Goal: Check status: Check status

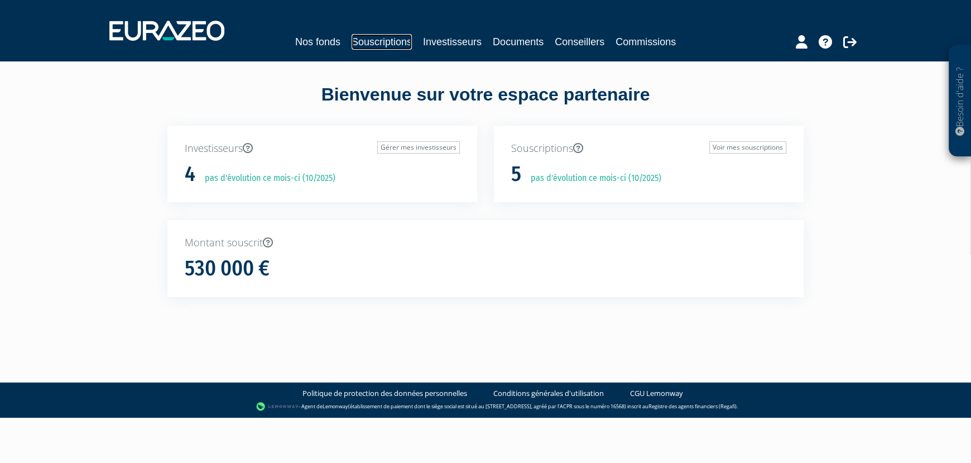
click at [367, 45] on link "Souscriptions" at bounding box center [382, 42] width 60 height 16
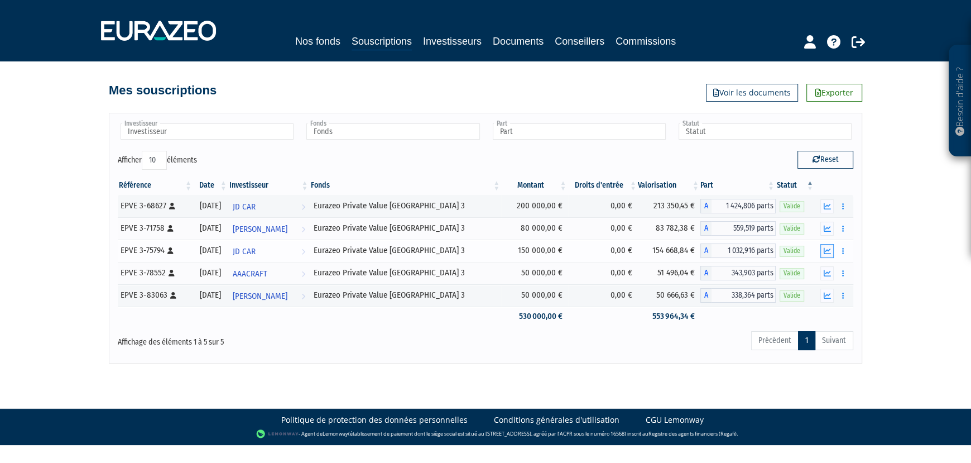
click at [831, 248] on icon "button" at bounding box center [827, 250] width 7 height 7
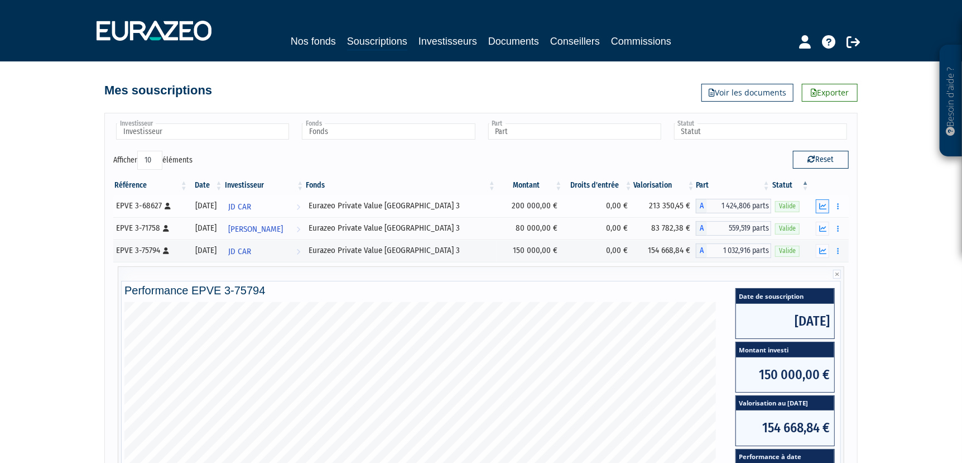
click at [824, 204] on icon "button" at bounding box center [822, 206] width 7 height 7
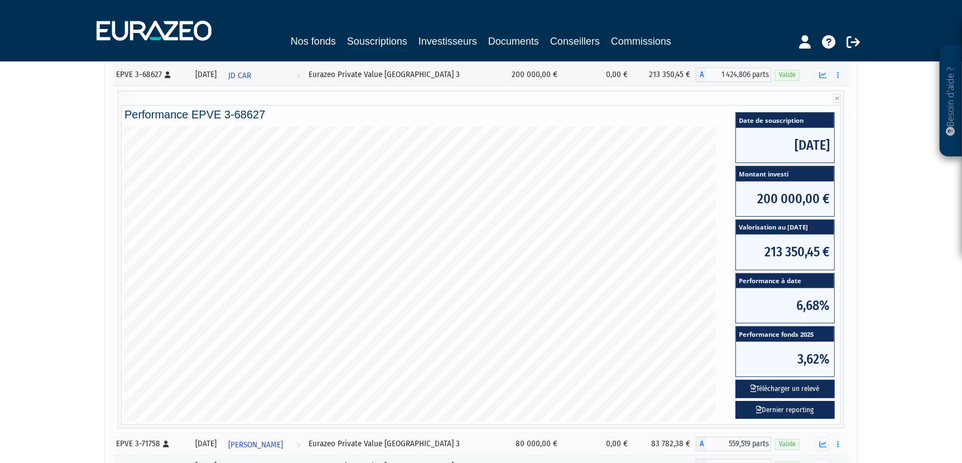
scroll to position [112, 0]
